Goal: Find specific page/section: Find specific page/section

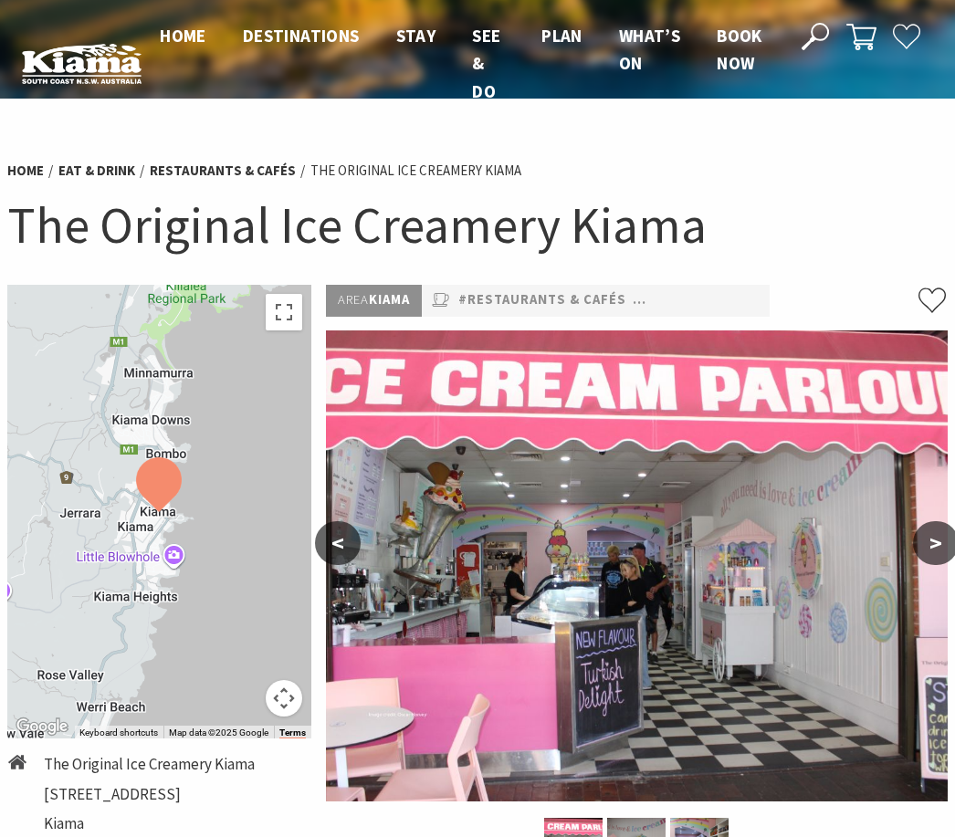
click at [919, 562] on img at bounding box center [637, 566] width 623 height 471
click at [921, 544] on button ">" at bounding box center [936, 543] width 46 height 44
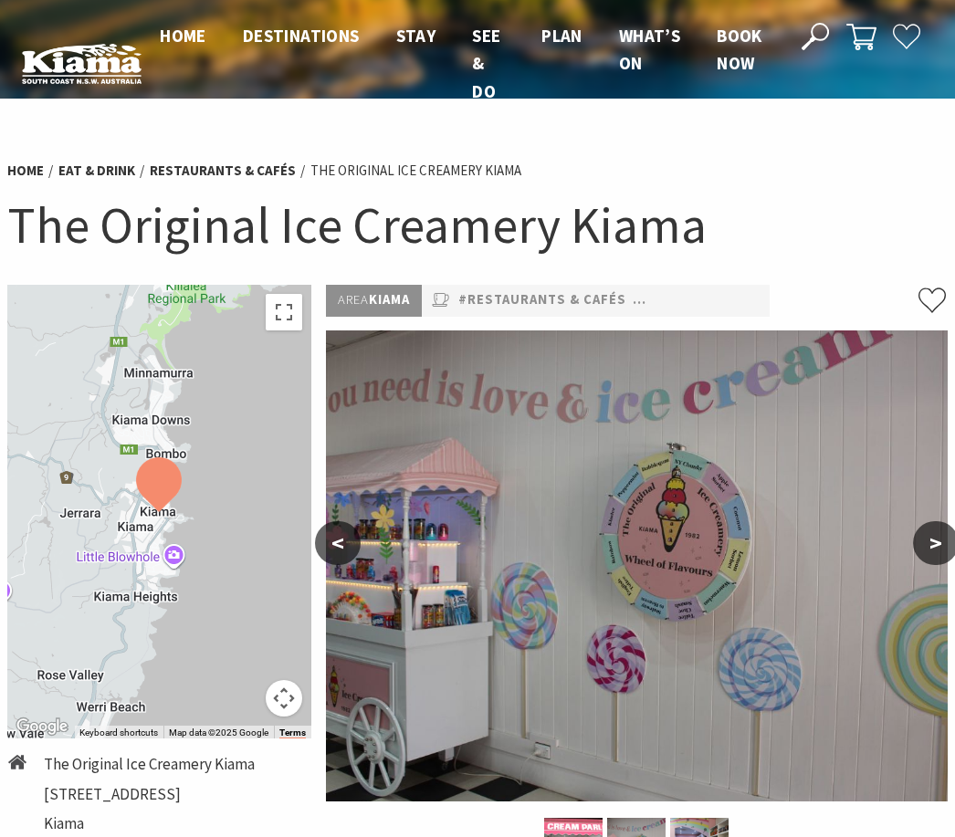
click at [925, 541] on button ">" at bounding box center [936, 543] width 46 height 44
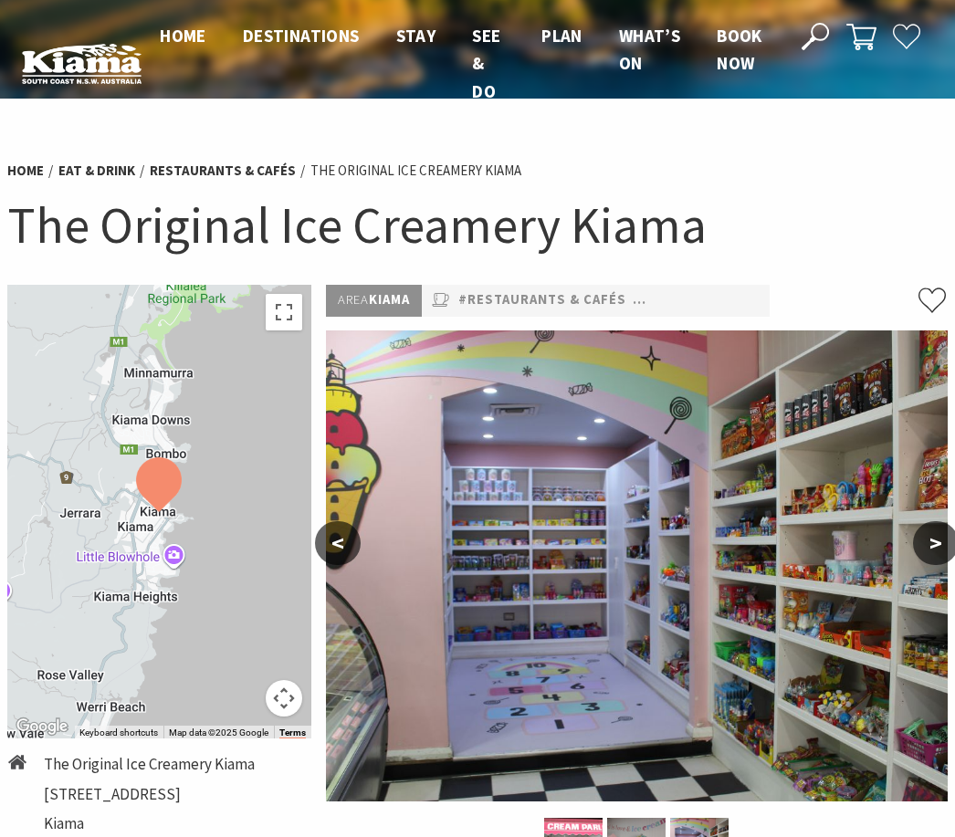
click at [929, 547] on button ">" at bounding box center [936, 543] width 46 height 44
click at [936, 541] on button ">" at bounding box center [936, 543] width 46 height 44
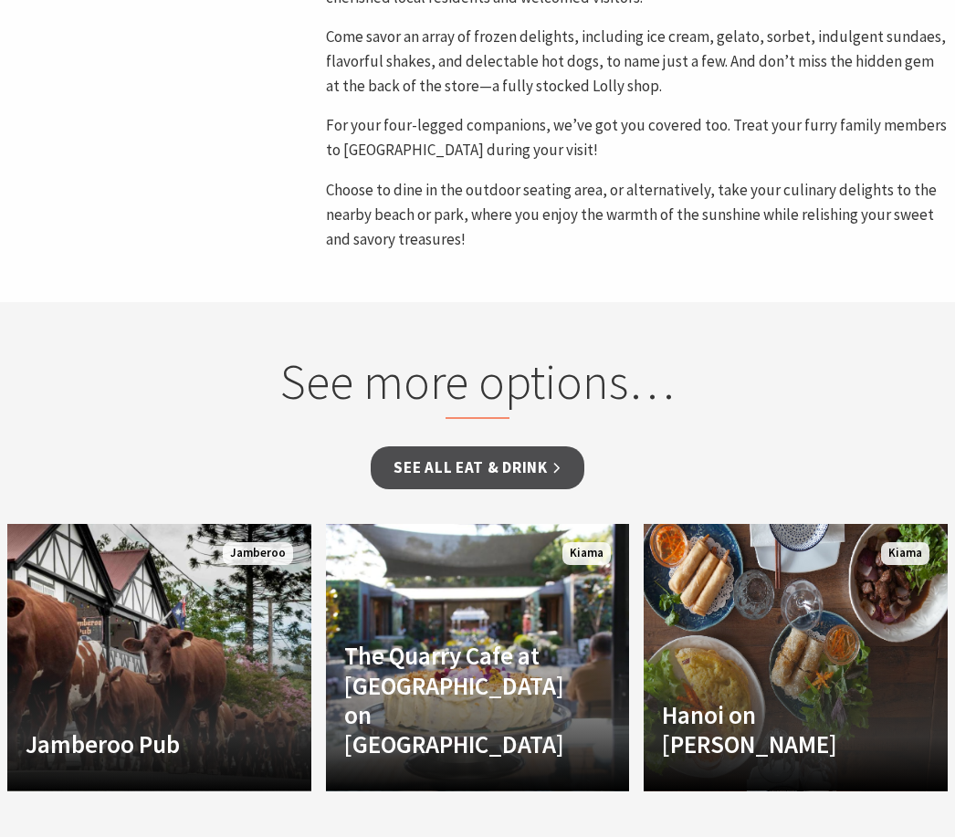
scroll to position [1009, 0]
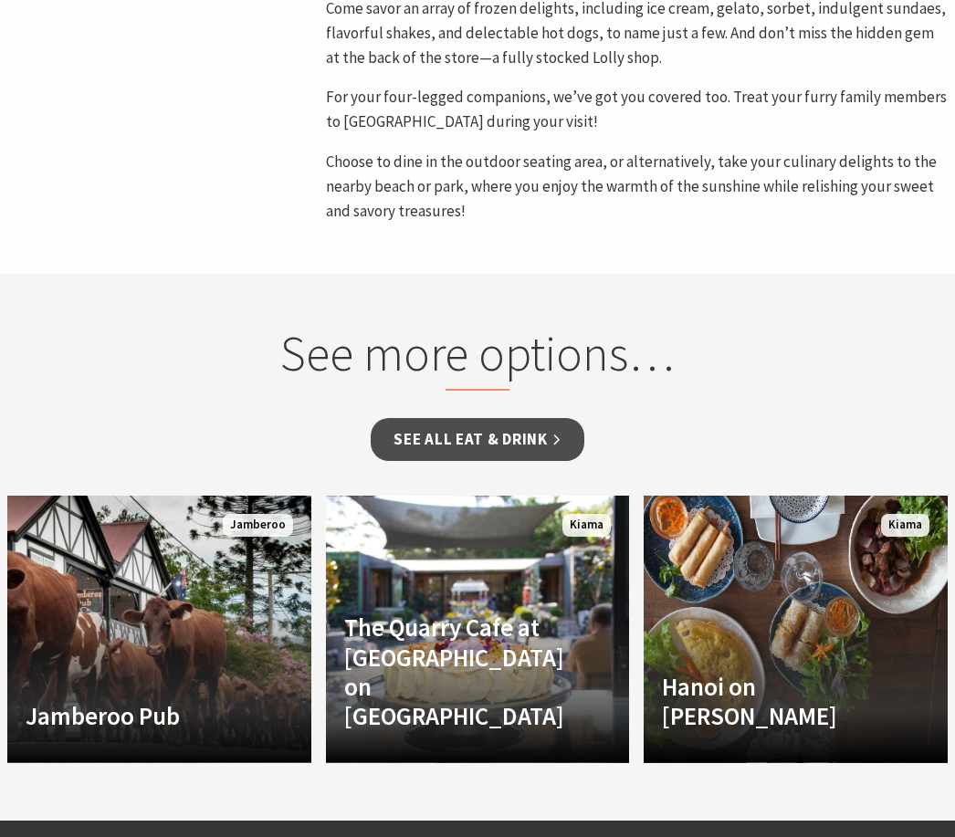
click at [529, 420] on link "See all Eat & Drink" at bounding box center [477, 439] width 213 height 43
